Goal: Contribute content

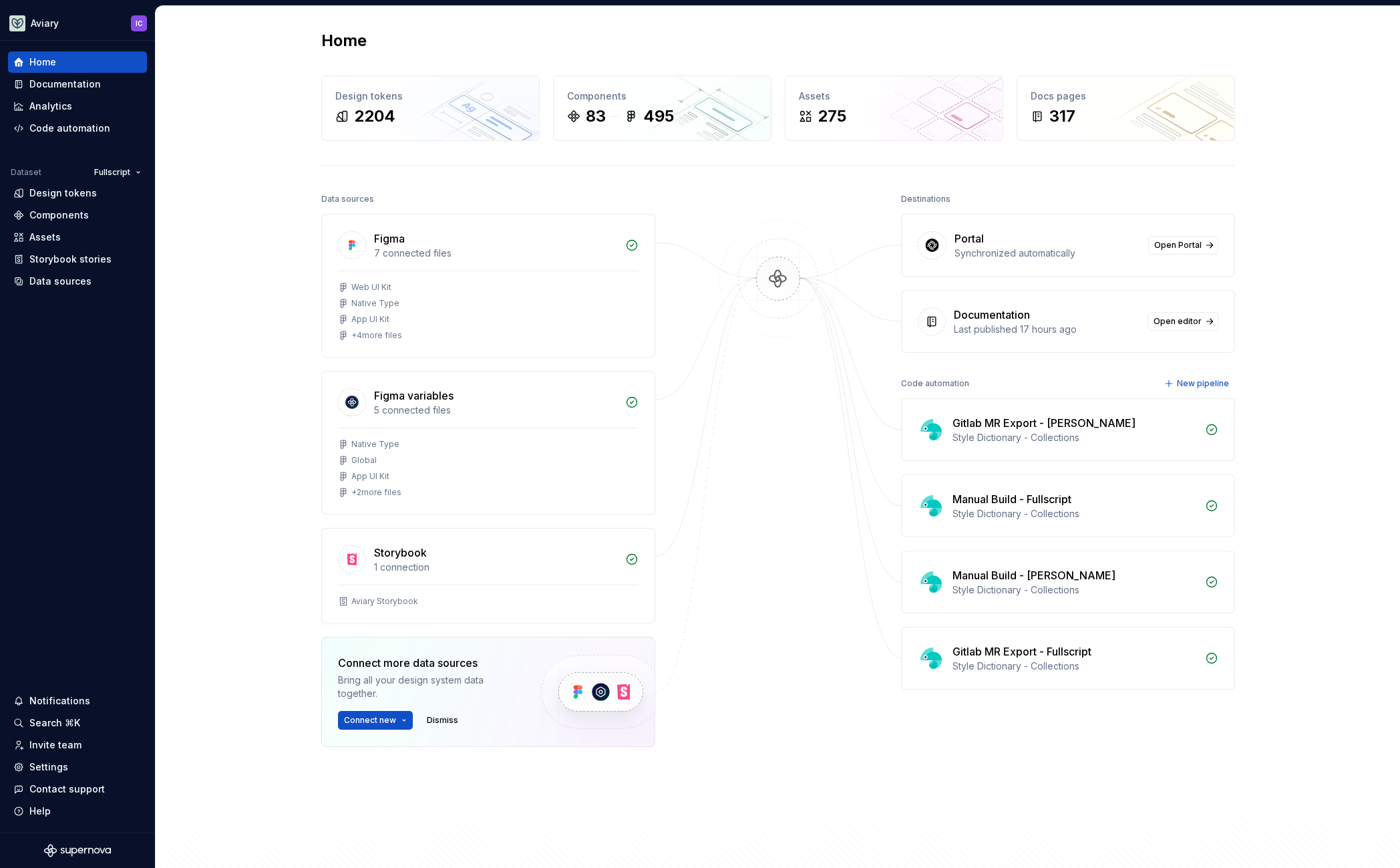
click at [275, 214] on div "Home Design tokens 2204 Components 83 495 Assets 275 Docs pages 317 Data source…" at bounding box center [777, 449] width 1244 height 886
click at [90, 92] on div "Documentation" at bounding box center [78, 84] width 139 height 22
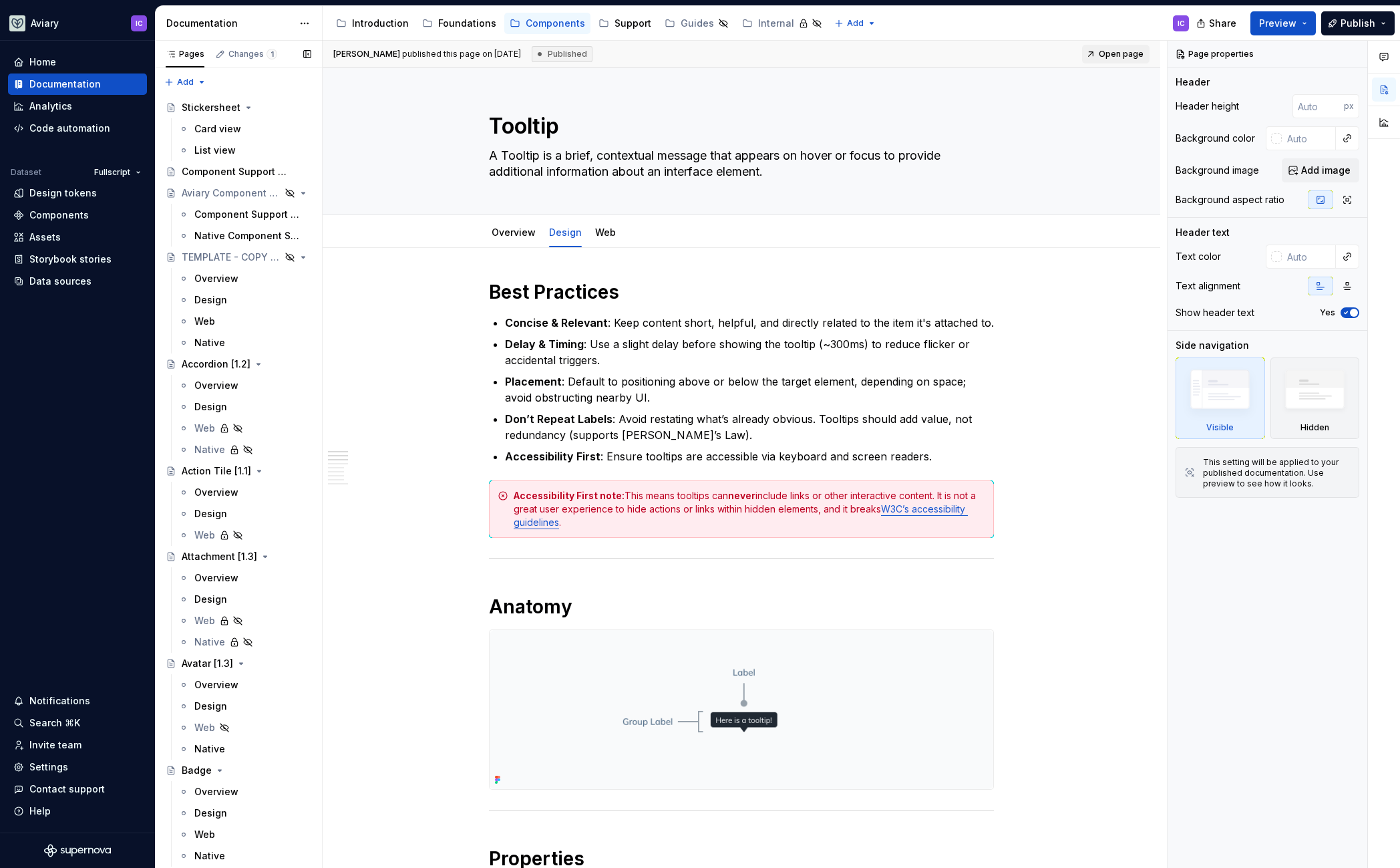
type textarea "*"
